Goal: Find specific page/section: Find specific page/section

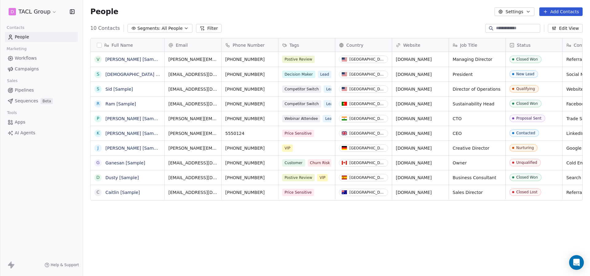
scroll to position [238, 502]
click at [120, 60] on link "[PERSON_NAME] [Sample]" at bounding box center [133, 59] width 57 height 5
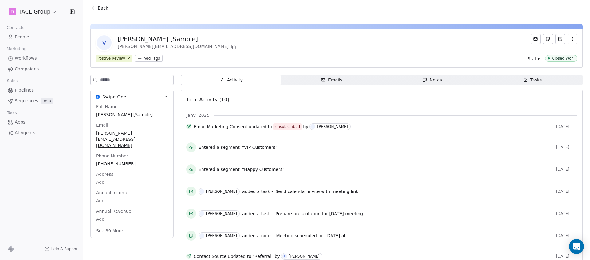
click at [90, 7] on button "Back" at bounding box center [100, 7] width 24 height 11
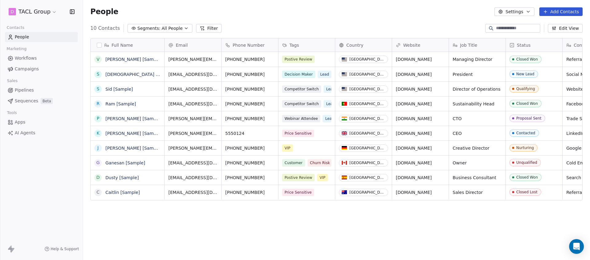
scroll to position [224, 502]
click at [127, 60] on link "[PERSON_NAME] [Sample]" at bounding box center [133, 59] width 57 height 5
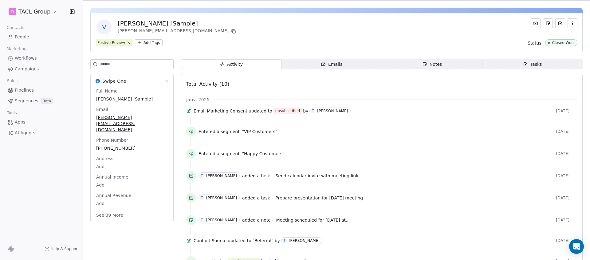
scroll to position [20, 0]
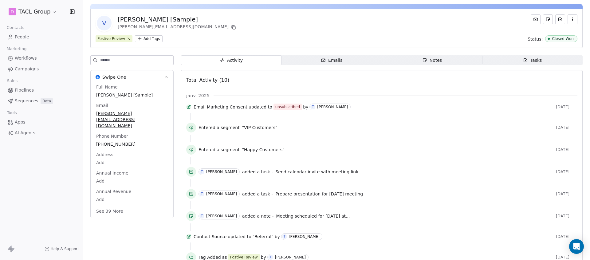
click at [295, 65] on div "Activity Activity Emails Emails Notes Notes Tasks Tasks Total Activity (10) jan…" at bounding box center [381, 182] width 401 height 255
click at [300, 62] on span "Emails Emails" at bounding box center [331, 60] width 100 height 10
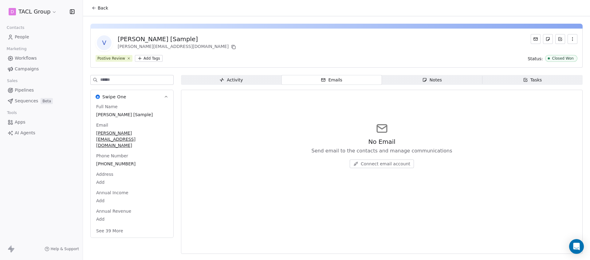
click at [230, 80] on div "Activity" at bounding box center [230, 80] width 23 height 6
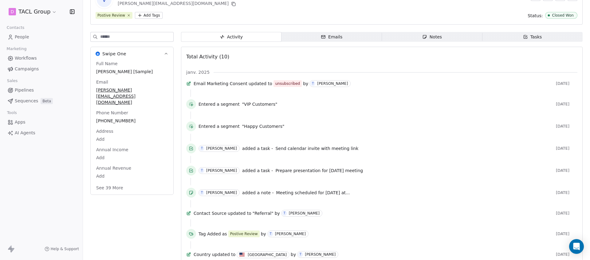
scroll to position [25, 0]
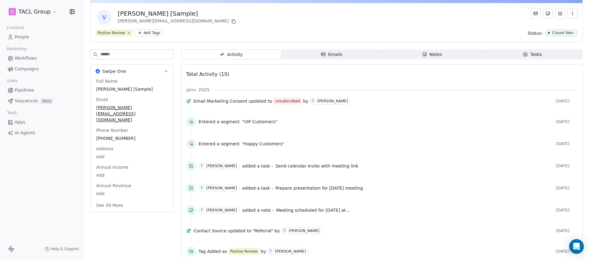
click at [28, 131] on span "AI Agents" at bounding box center [25, 133] width 21 height 6
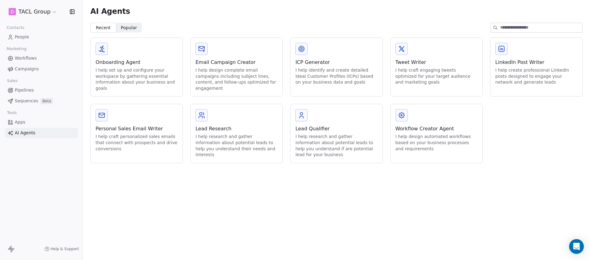
click at [311, 141] on div "I help research and gather information about potential leads to help you unders…" at bounding box center [336, 146] width 82 height 24
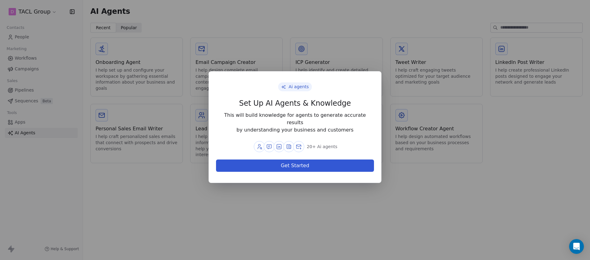
click at [303, 191] on div "Ai agents Set Up AI Agents & Knowledge This will build knowledge for agents to …" at bounding box center [295, 129] width 590 height 137
